Goal: Transaction & Acquisition: Obtain resource

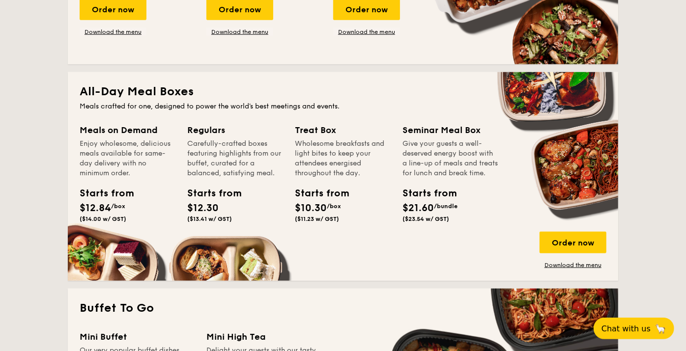
scroll to position [600, 0]
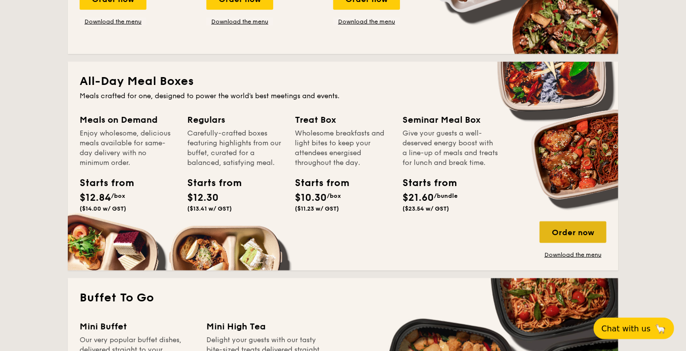
click at [575, 235] on div "Order now" at bounding box center [572, 232] width 67 height 22
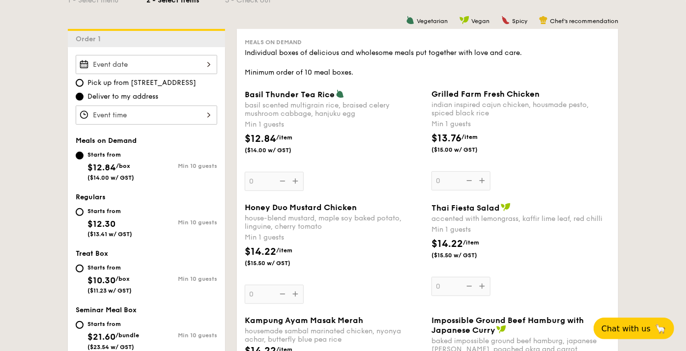
scroll to position [273, 0]
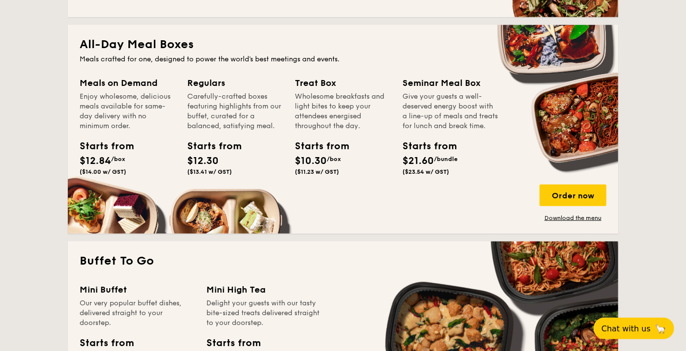
scroll to position [527, 0]
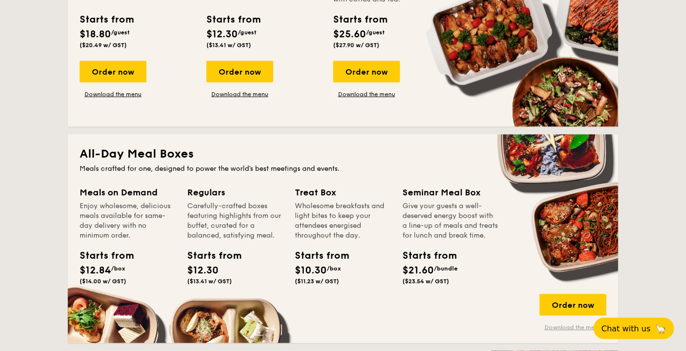
click at [580, 325] on link "Download the menu" at bounding box center [572, 328] width 67 height 8
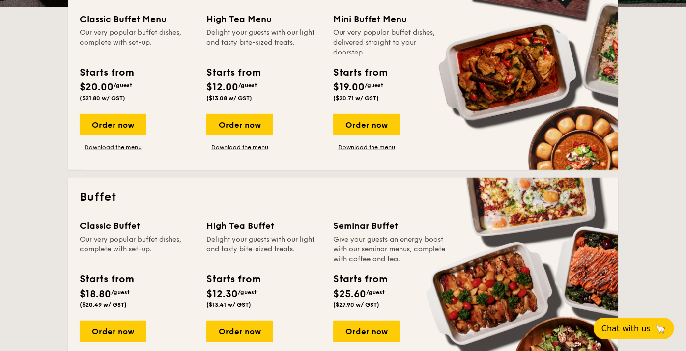
scroll to position [200, 0]
